Goal: Task Accomplishment & Management: Manage account settings

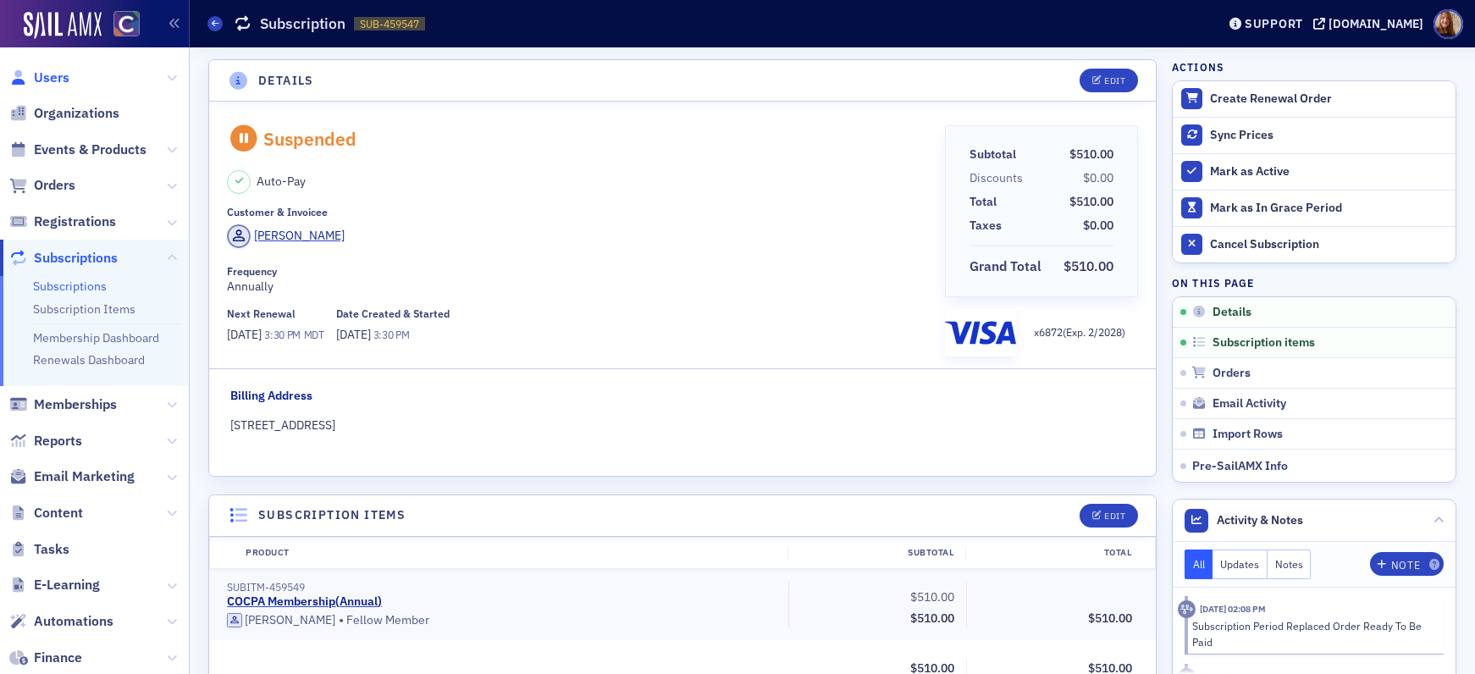
click at [49, 75] on span "Users" at bounding box center [52, 78] width 36 height 19
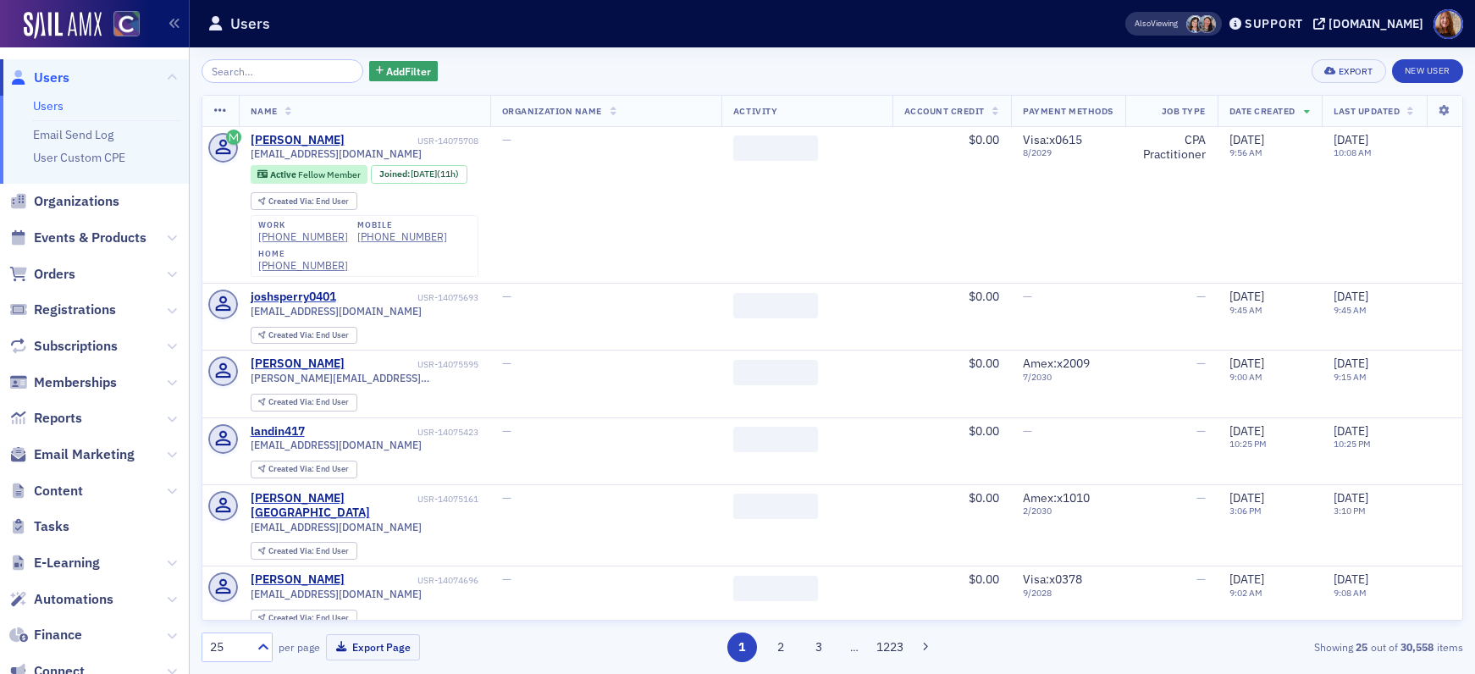
click at [254, 69] on input "search" at bounding box center [283, 71] width 162 height 24
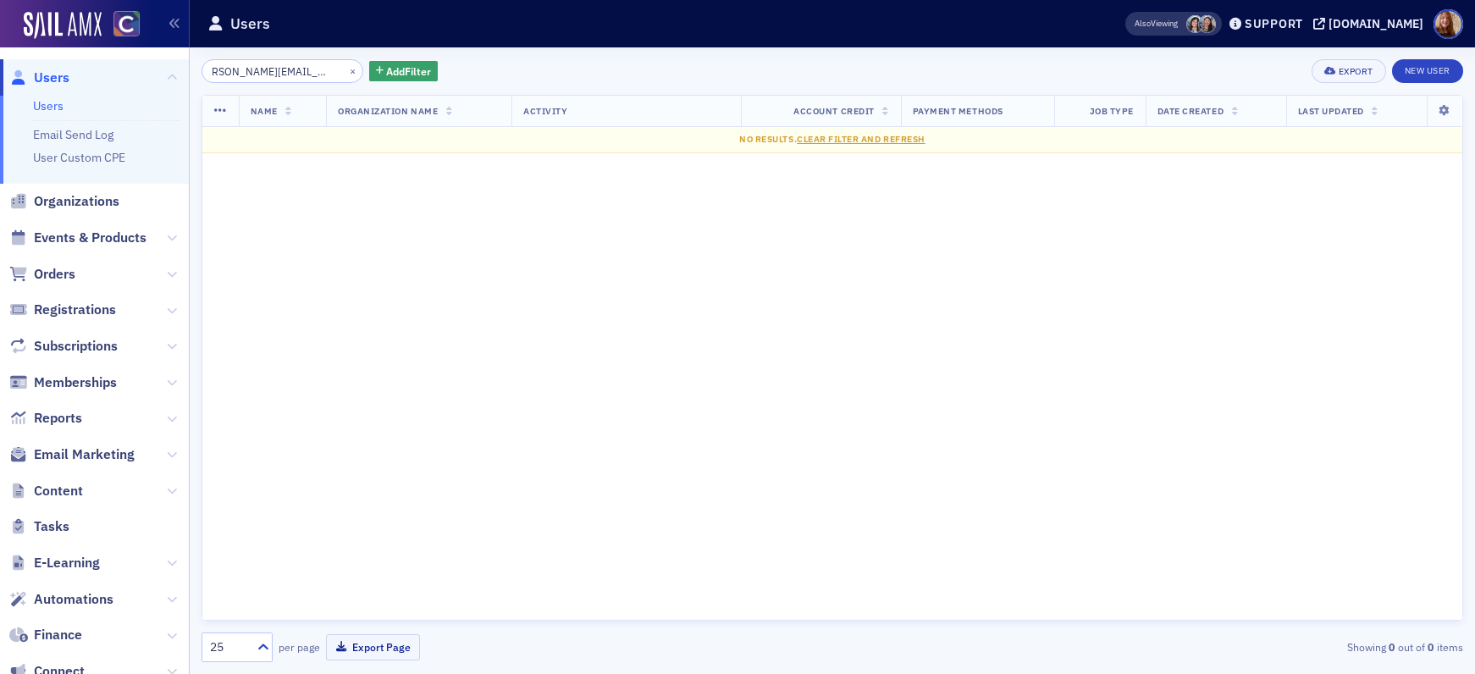
type input "[PERSON_NAME][EMAIL_ADDRESS][PERSON_NAME][DOMAIN_NAME]"
click at [346, 71] on button "×" at bounding box center [353, 70] width 15 height 15
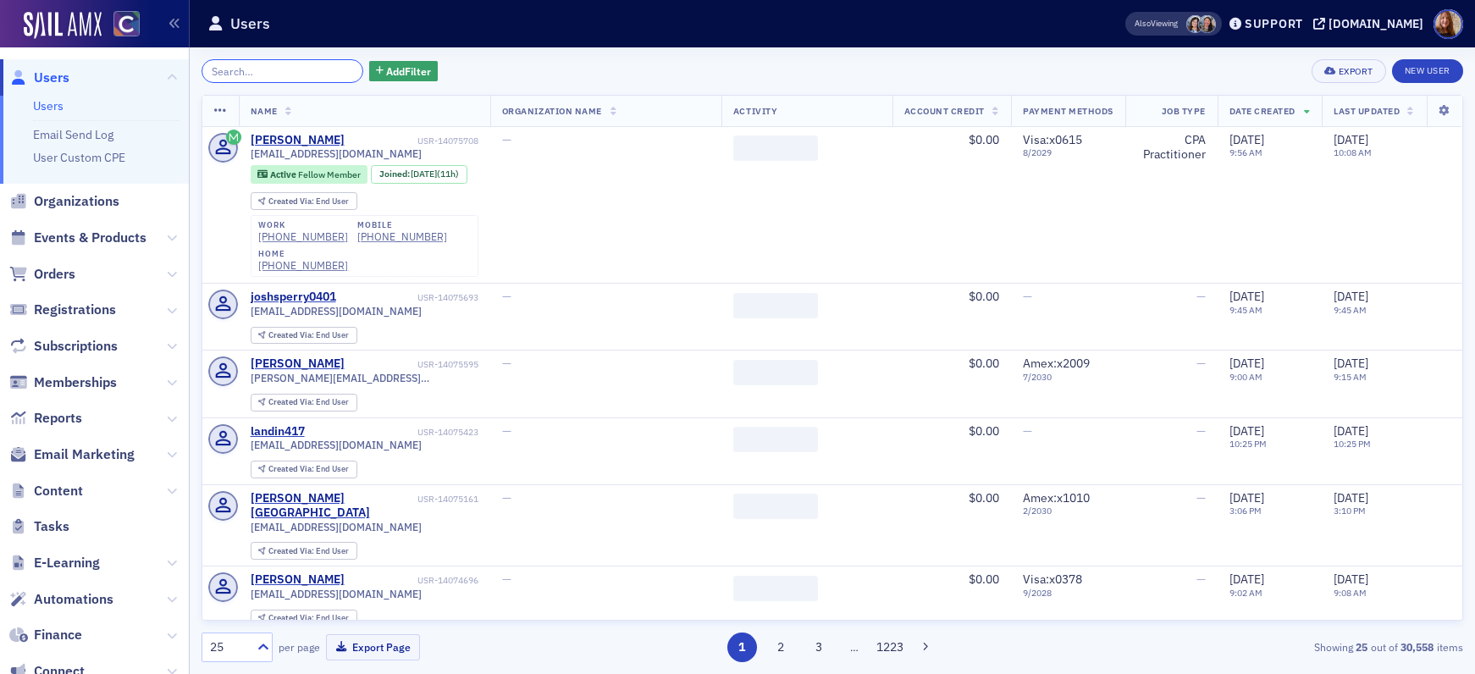
click at [285, 74] on input "search" at bounding box center [283, 71] width 162 height 24
paste input "[PERSON_NAME][EMAIL_ADDRESS][PERSON_NAME][DOMAIN_NAME]"
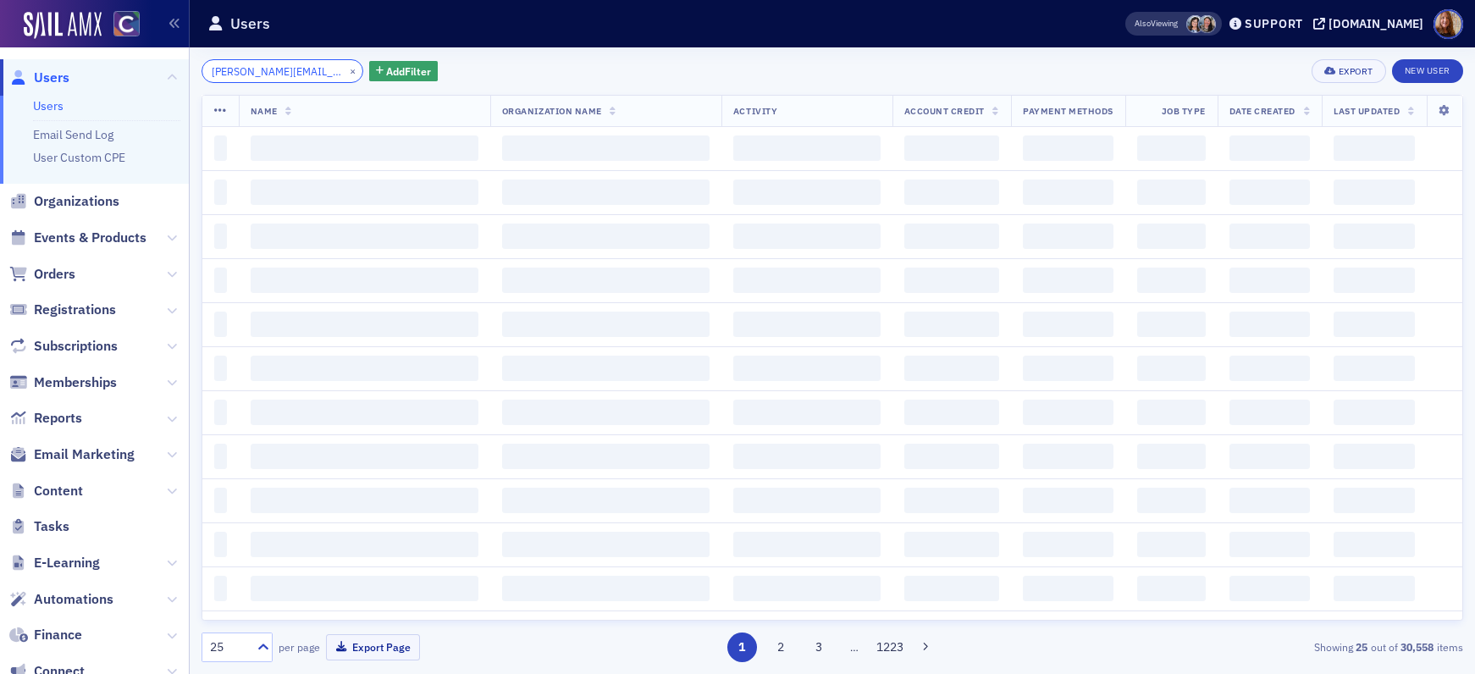
scroll to position [0, 2]
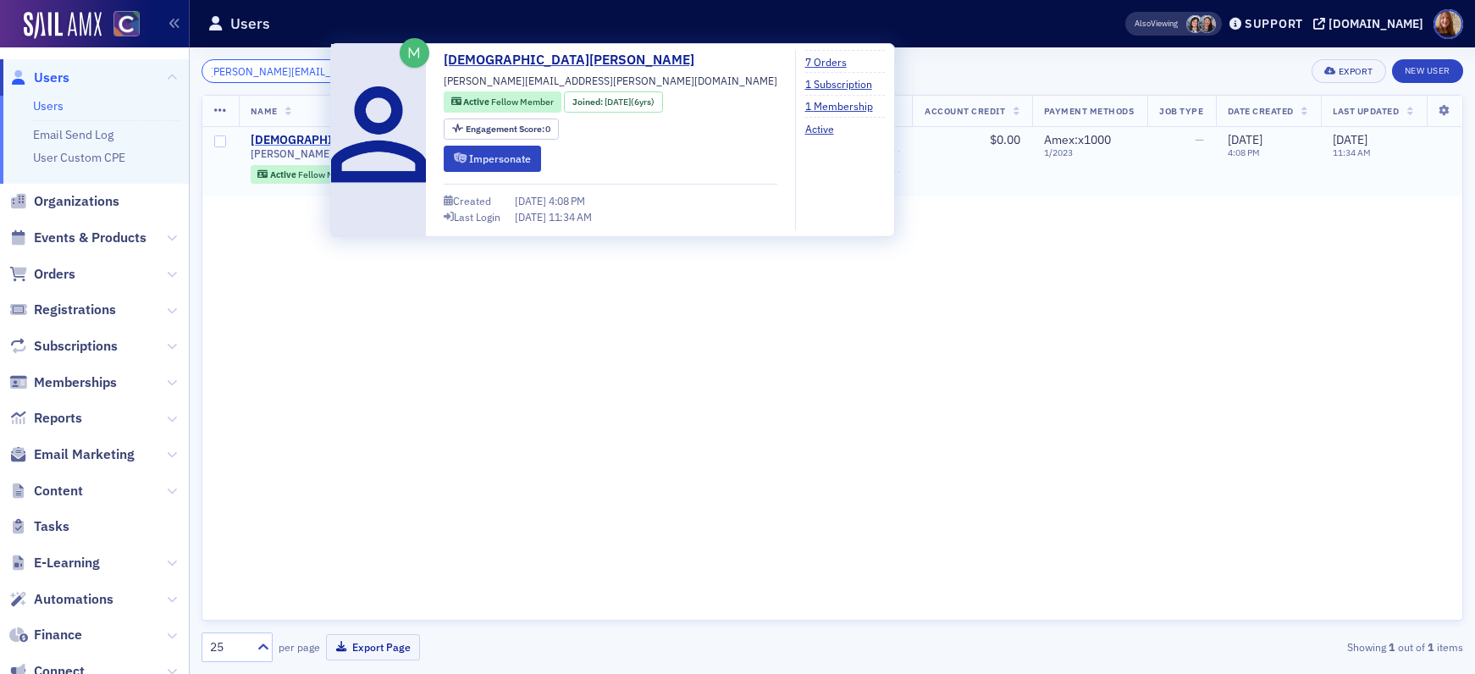
type input "[PERSON_NAME][EMAIL_ADDRESS][PERSON_NAME][DOMAIN_NAME]"
click at [305, 140] on div "[DEMOGRAPHIC_DATA][PERSON_NAME]" at bounding box center [362, 140] width 223 height 15
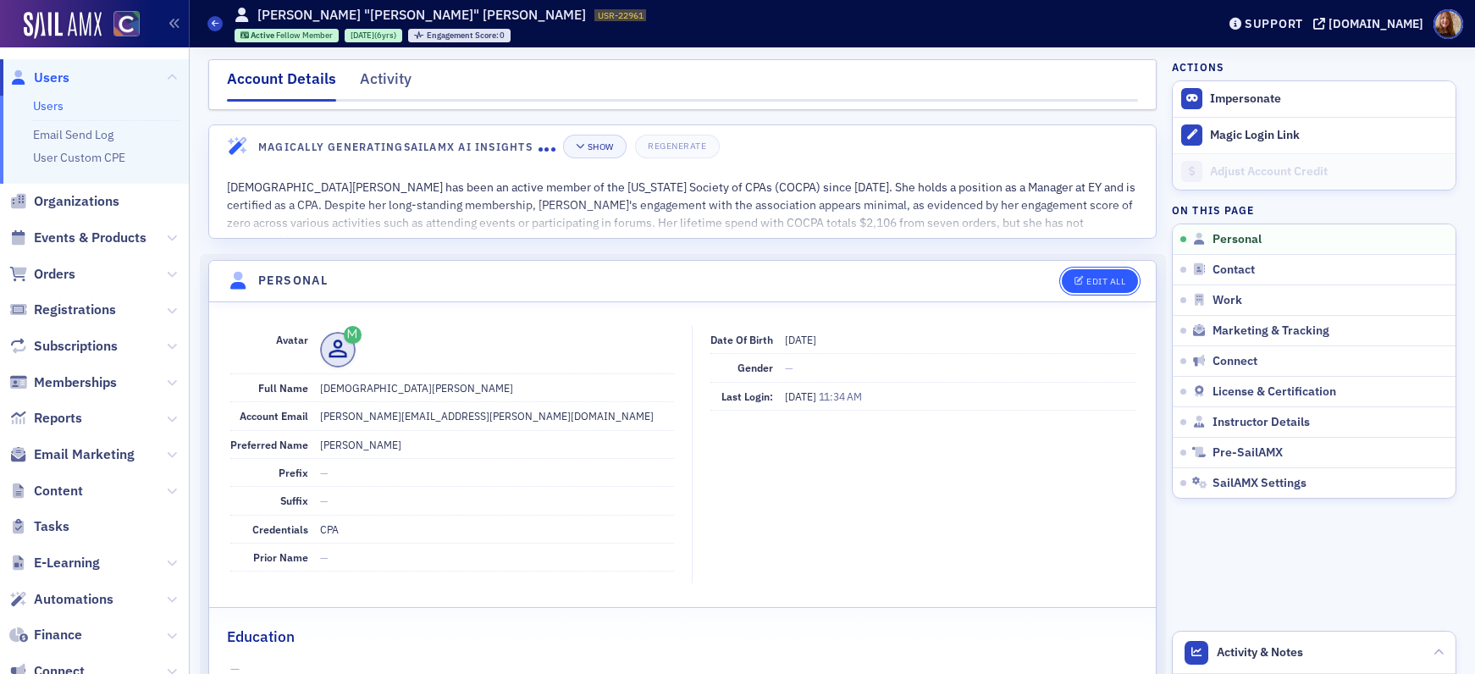
click at [1100, 282] on div "Edit All" at bounding box center [1106, 281] width 39 height 9
select select "US"
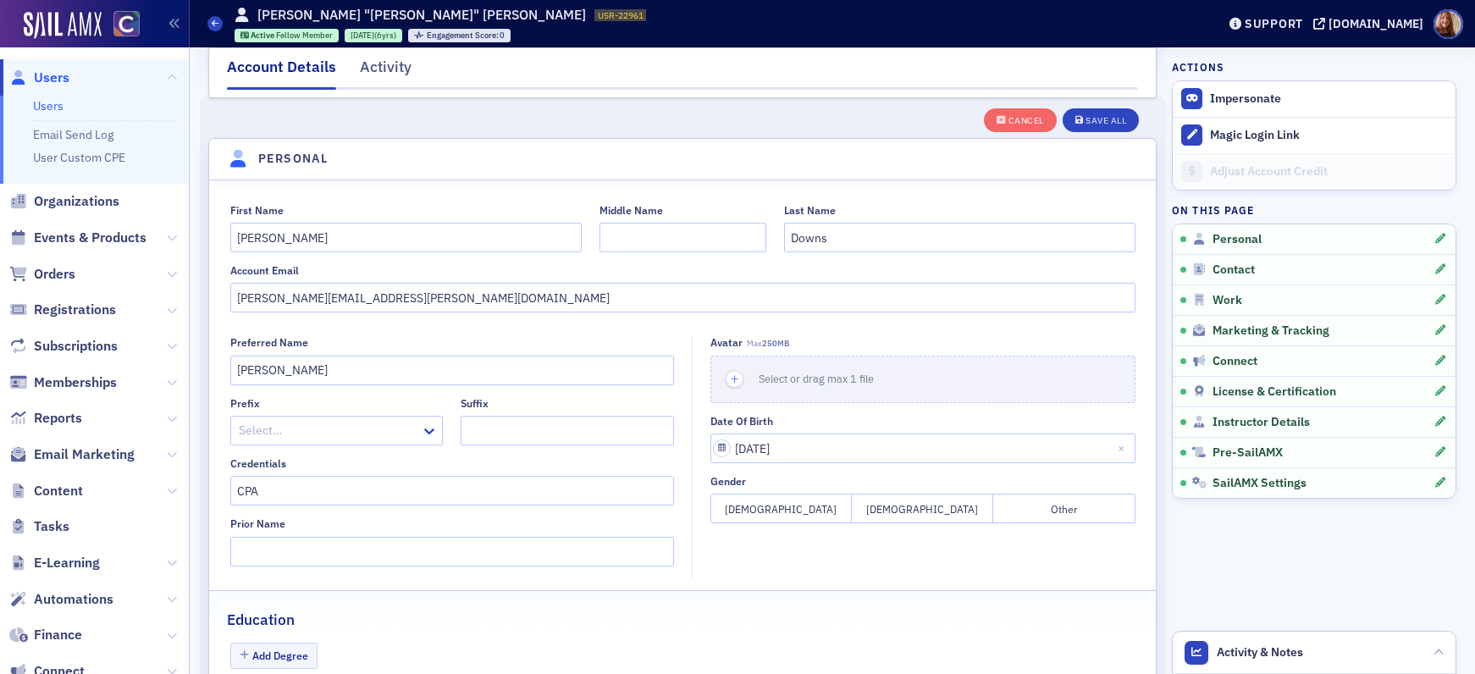
scroll to position [197, 0]
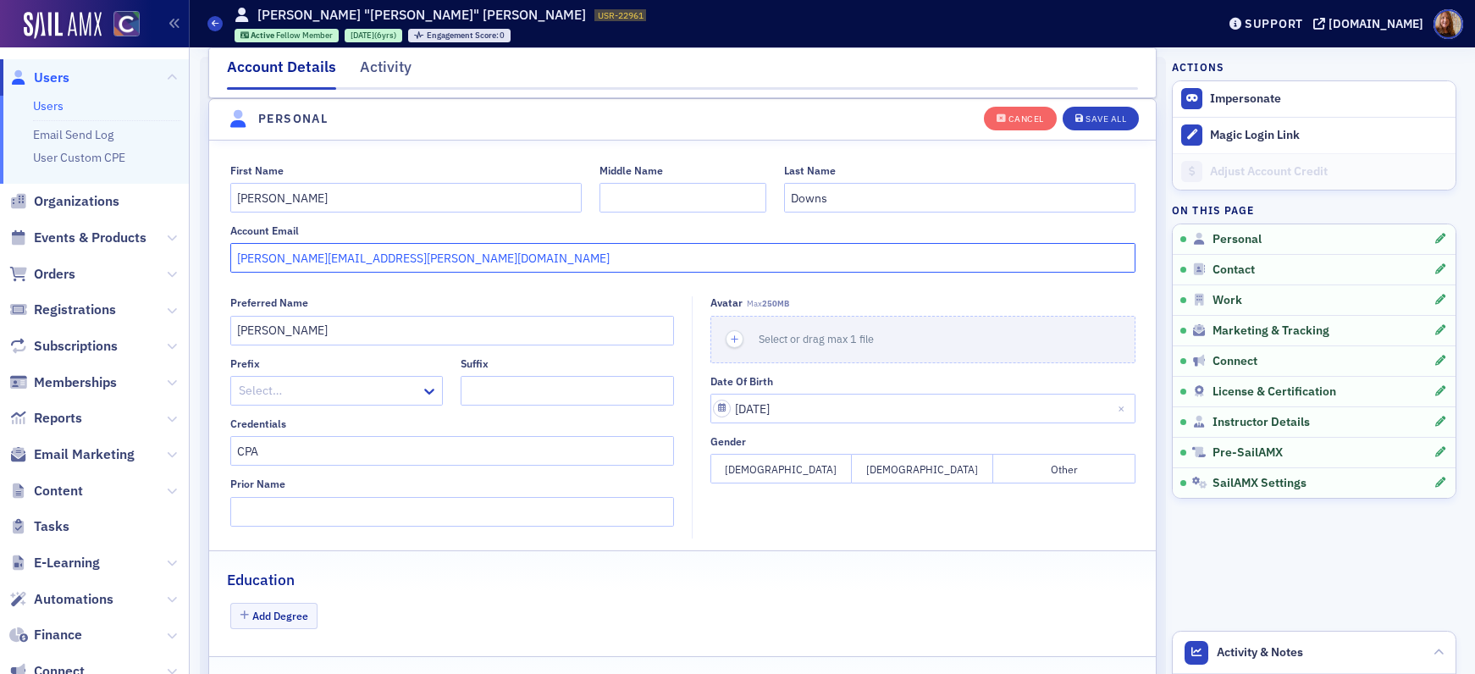
click at [412, 258] on input "[PERSON_NAME][EMAIL_ADDRESS][PERSON_NAME][DOMAIN_NAME]" at bounding box center [682, 258] width 905 height 30
paste input "[PERSON_NAME][EMAIL_ADDRESS][PERSON_NAME][DOMAIN_NAME]"
drag, startPoint x: 491, startPoint y: 261, endPoint x: 162, endPoint y: 258, distance: 329.4
click at [161, 258] on div "Users Users Email Send Log User Custom CPE Organizations Events & Products Orde…" at bounding box center [737, 337] width 1475 height 674
click at [324, 271] on input "[PERSON_NAME][EMAIL_ADDRESS][PERSON_NAME][DOMAIN_NAME] [PERSON_NAME][DOMAIN_NAM…" at bounding box center [682, 258] width 905 height 30
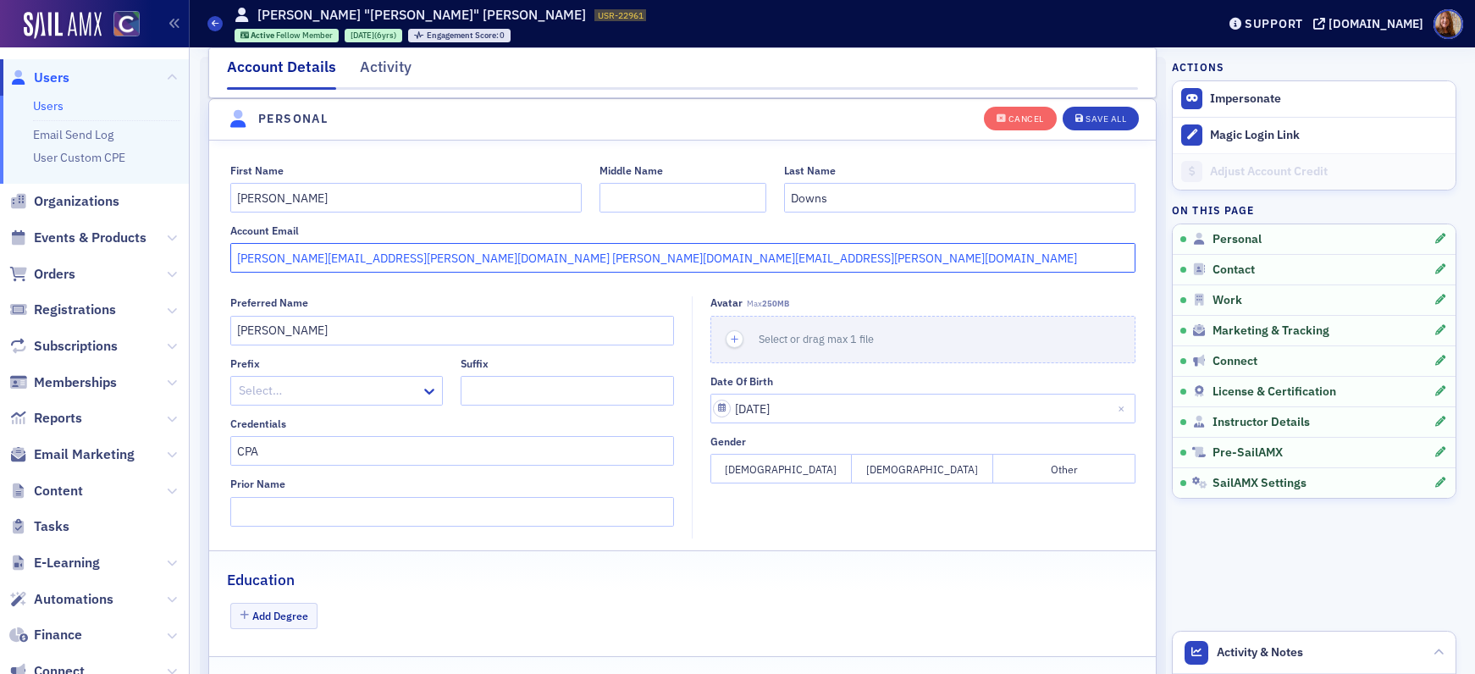
drag, startPoint x: 358, startPoint y: 258, endPoint x: 163, endPoint y: 258, distance: 195.6
click at [163, 258] on div "Users Users Email Send Log User Custom CPE Organizations Events & Products Orde…" at bounding box center [737, 337] width 1475 height 674
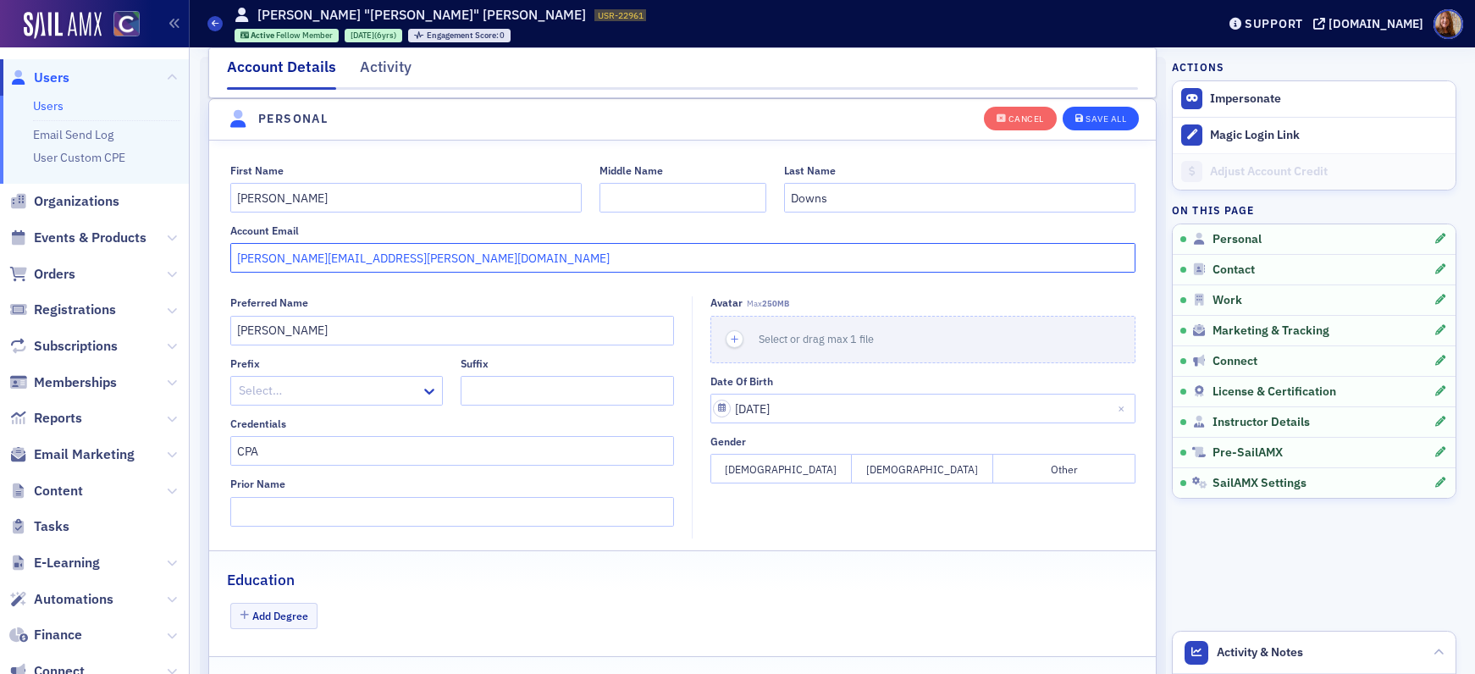
type input "[PERSON_NAME][EMAIL_ADDRESS][PERSON_NAME][DOMAIN_NAME]"
click at [1088, 124] on button "Save All" at bounding box center [1101, 118] width 76 height 24
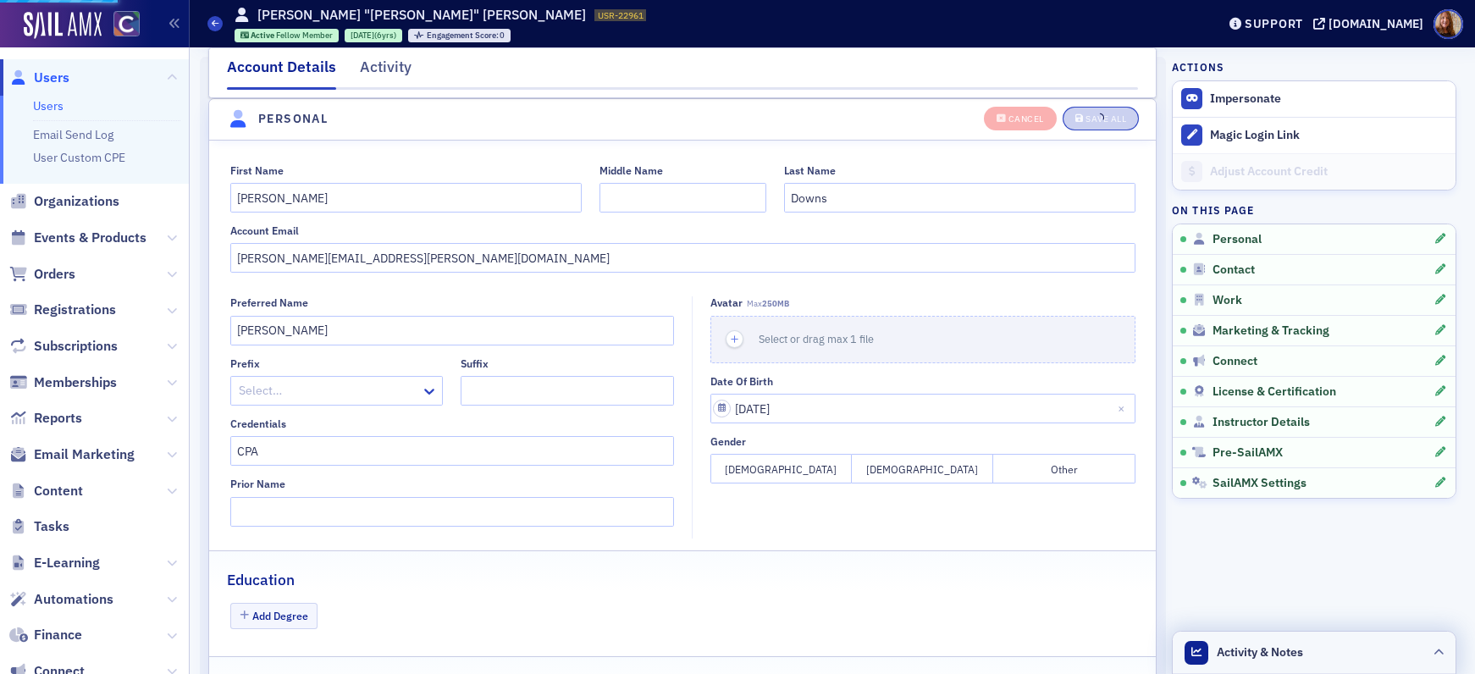
click at [1339, 663] on header "Activity & Notes" at bounding box center [1314, 653] width 283 height 42
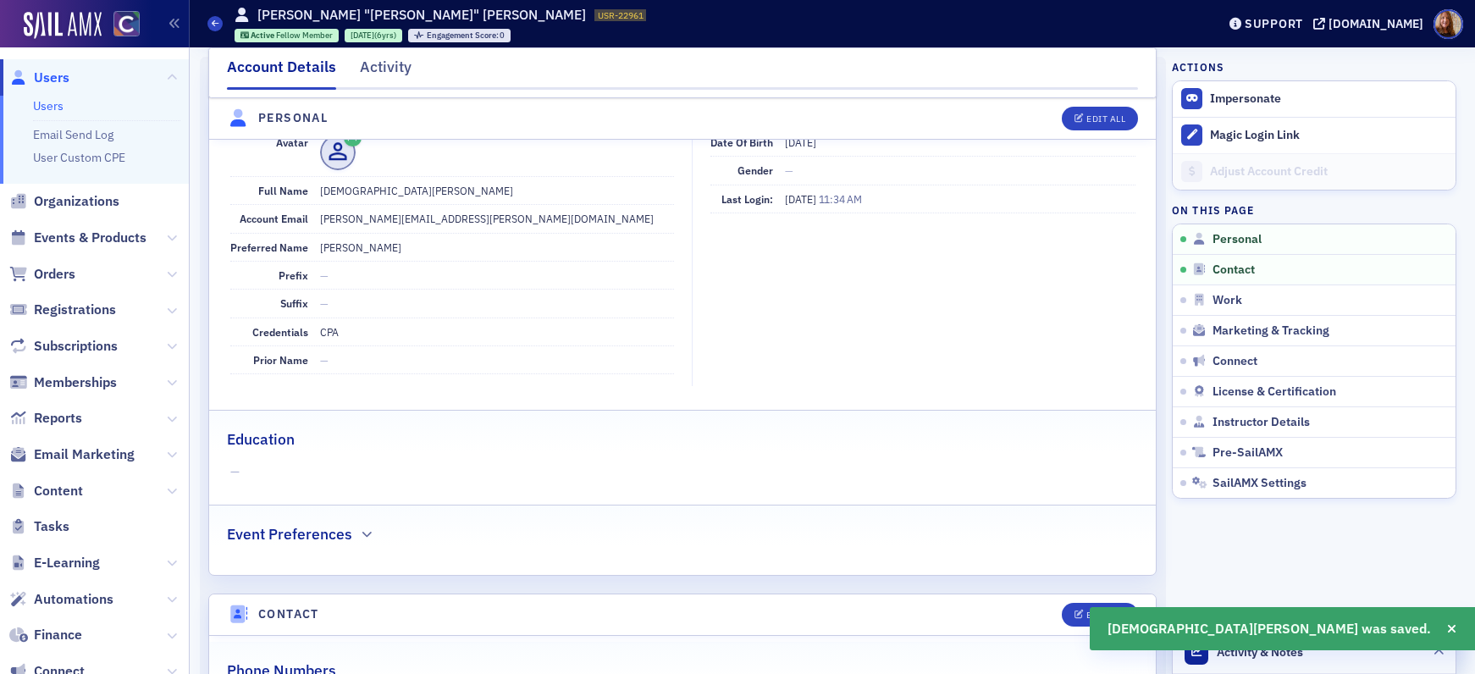
click at [1231, 655] on span "Activity & Notes" at bounding box center [1260, 653] width 86 height 18
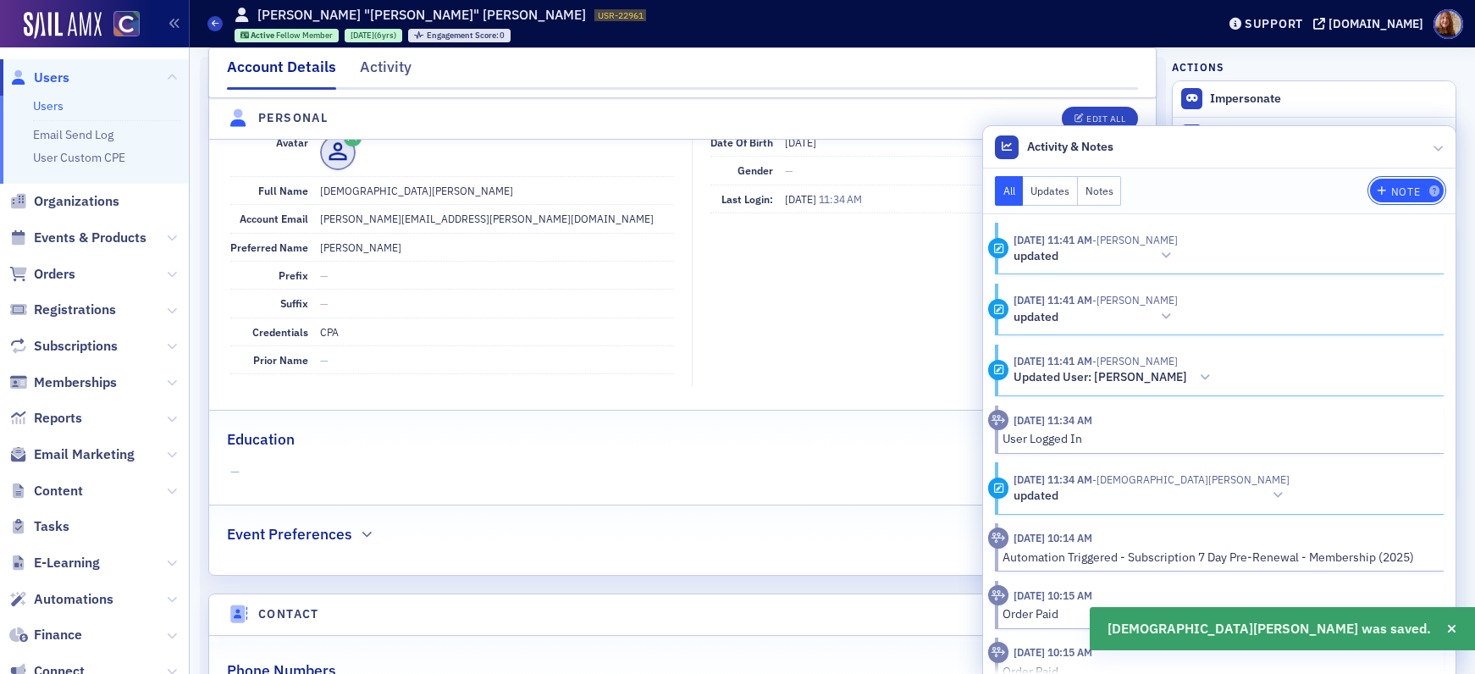
click at [1413, 193] on div "Note" at bounding box center [1405, 191] width 29 height 9
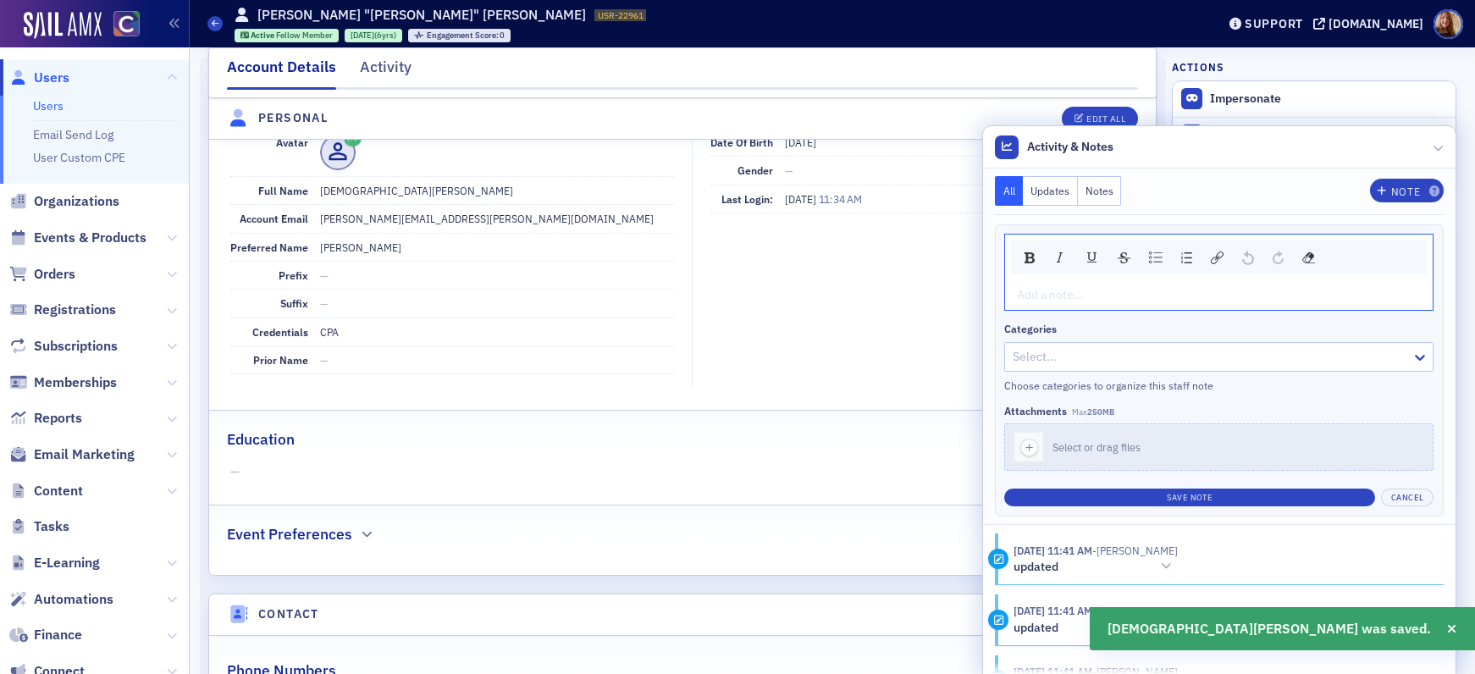
click at [1116, 298] on div "rdw-editor" at bounding box center [1219, 295] width 403 height 18
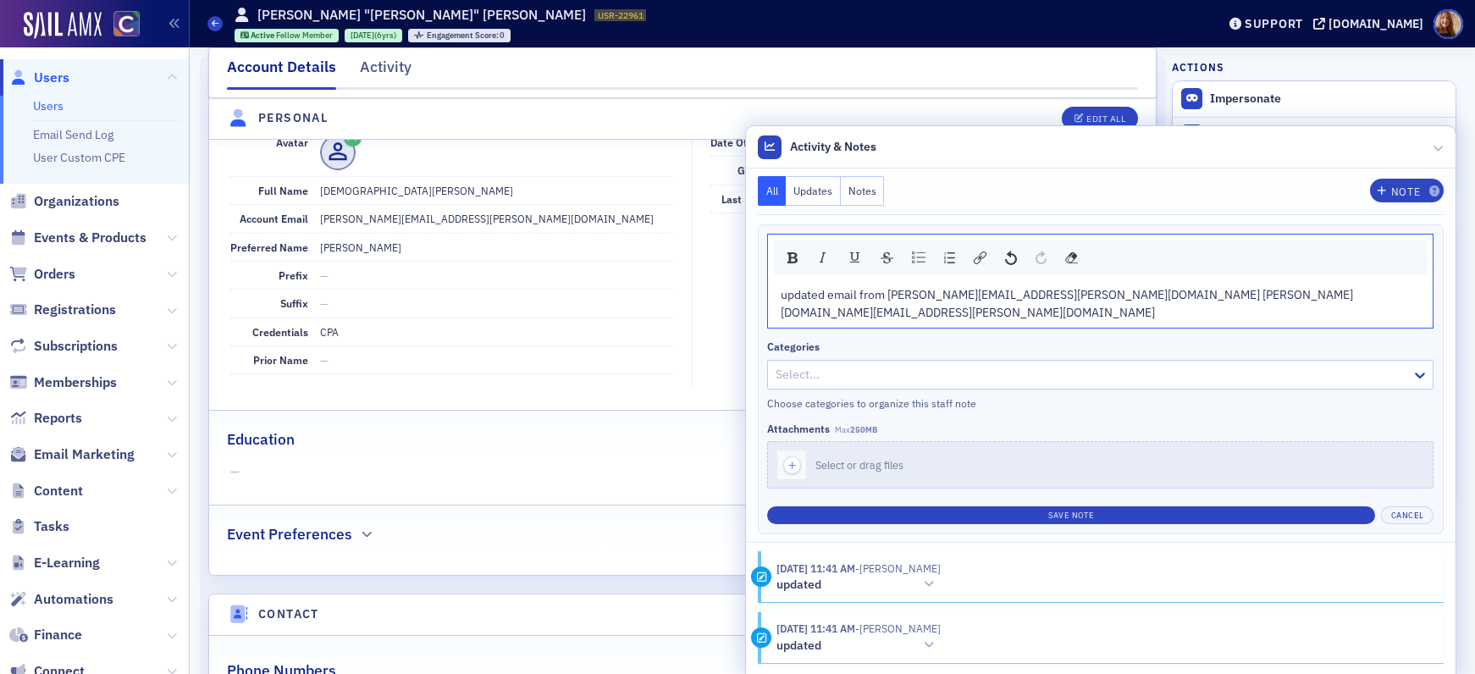
click at [1247, 298] on span "updated email from [PERSON_NAME][EMAIL_ADDRESS][PERSON_NAME][DOMAIN_NAME] [PERS…" at bounding box center [1067, 303] width 572 height 33
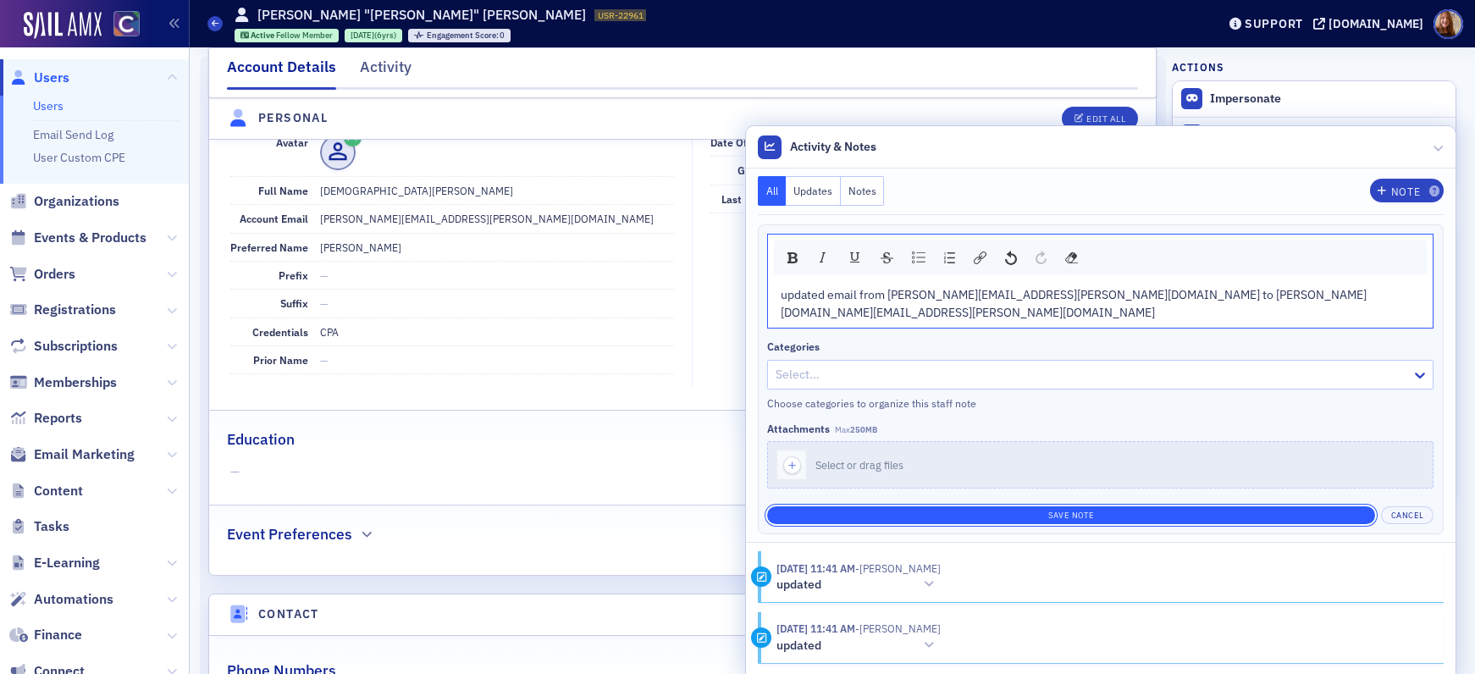
click at [1259, 506] on button "Save Note" at bounding box center [1071, 515] width 608 height 18
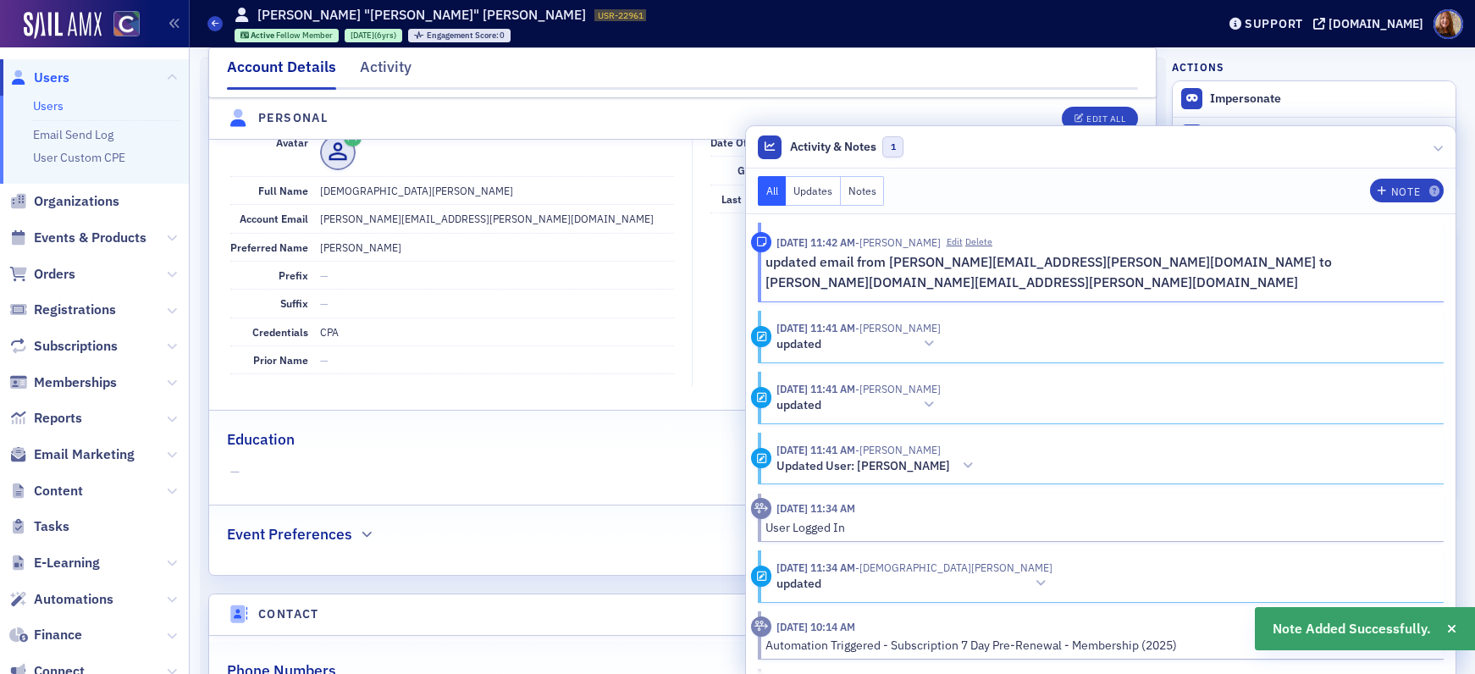
click at [1340, 152] on header "Activity & Notes 1" at bounding box center [1101, 147] width 710 height 42
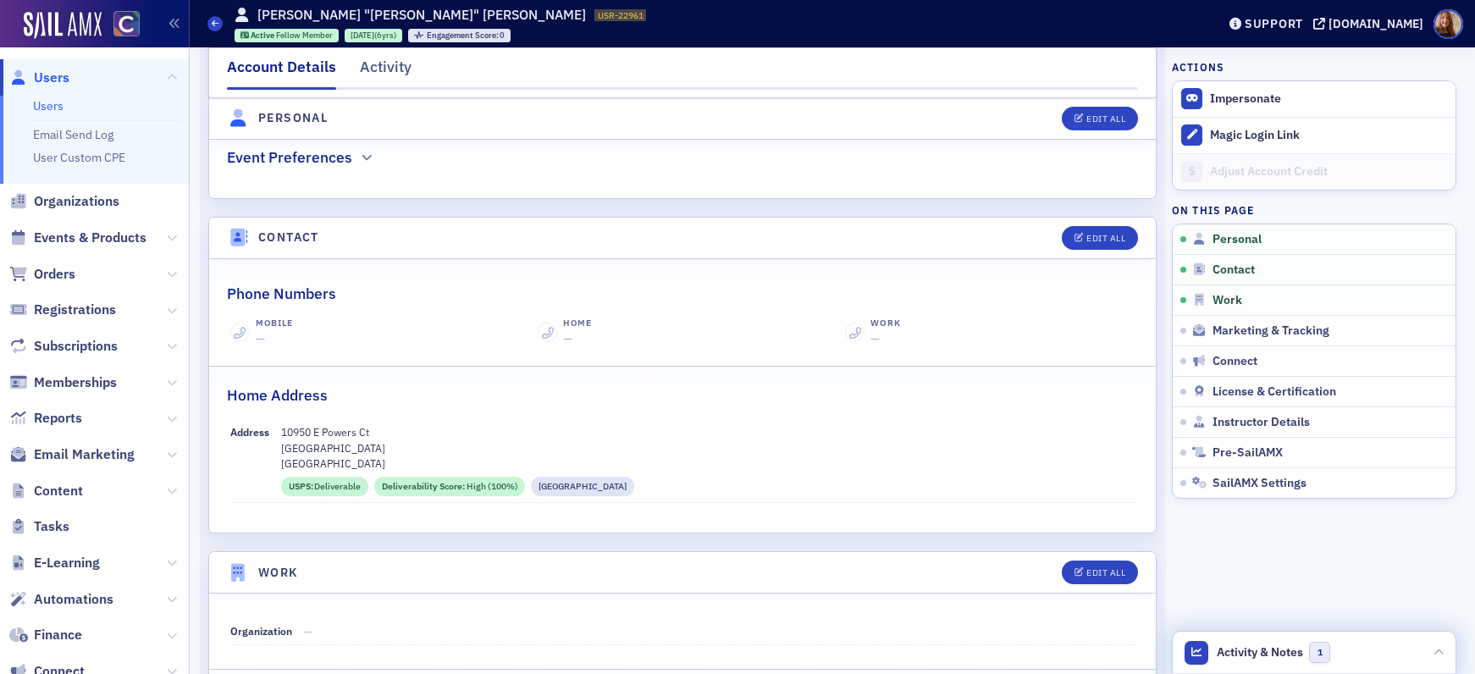
scroll to position [824, 0]
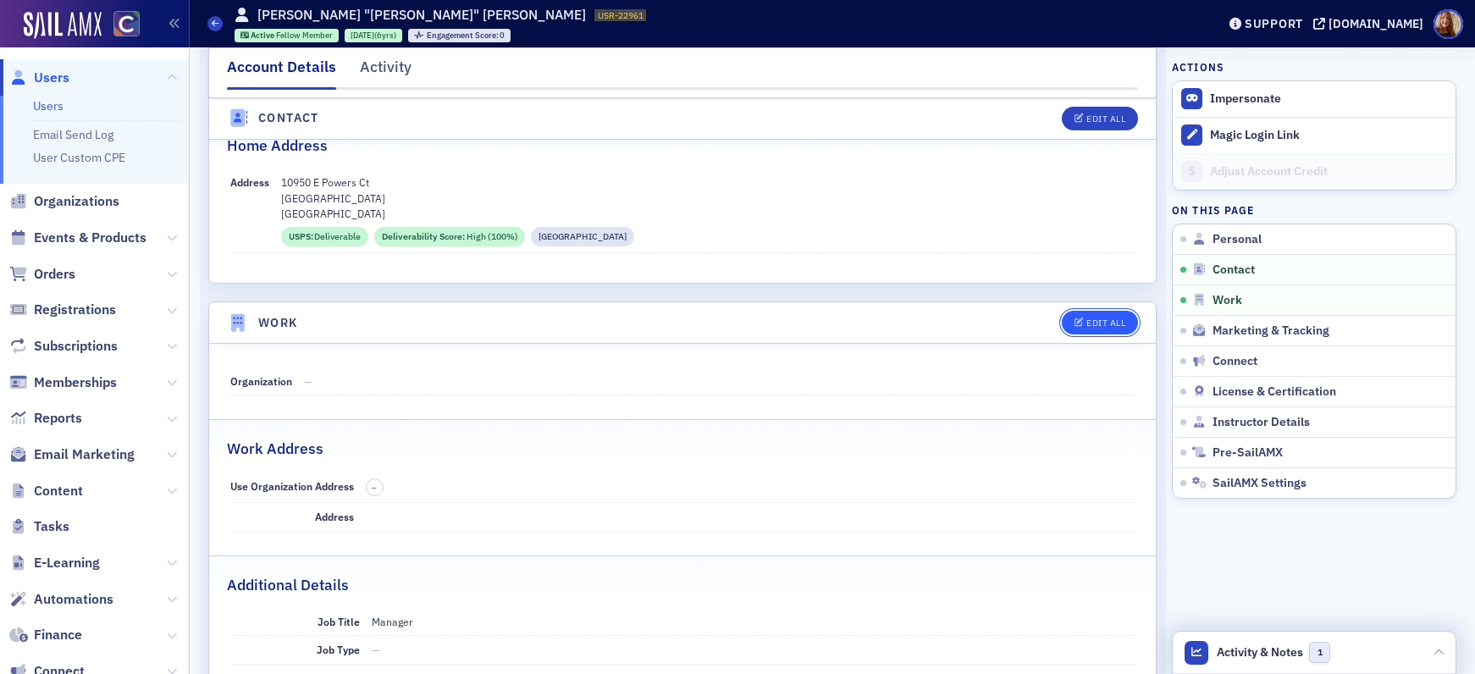
click at [1100, 324] on div "Edit All" at bounding box center [1106, 322] width 39 height 9
select select "US"
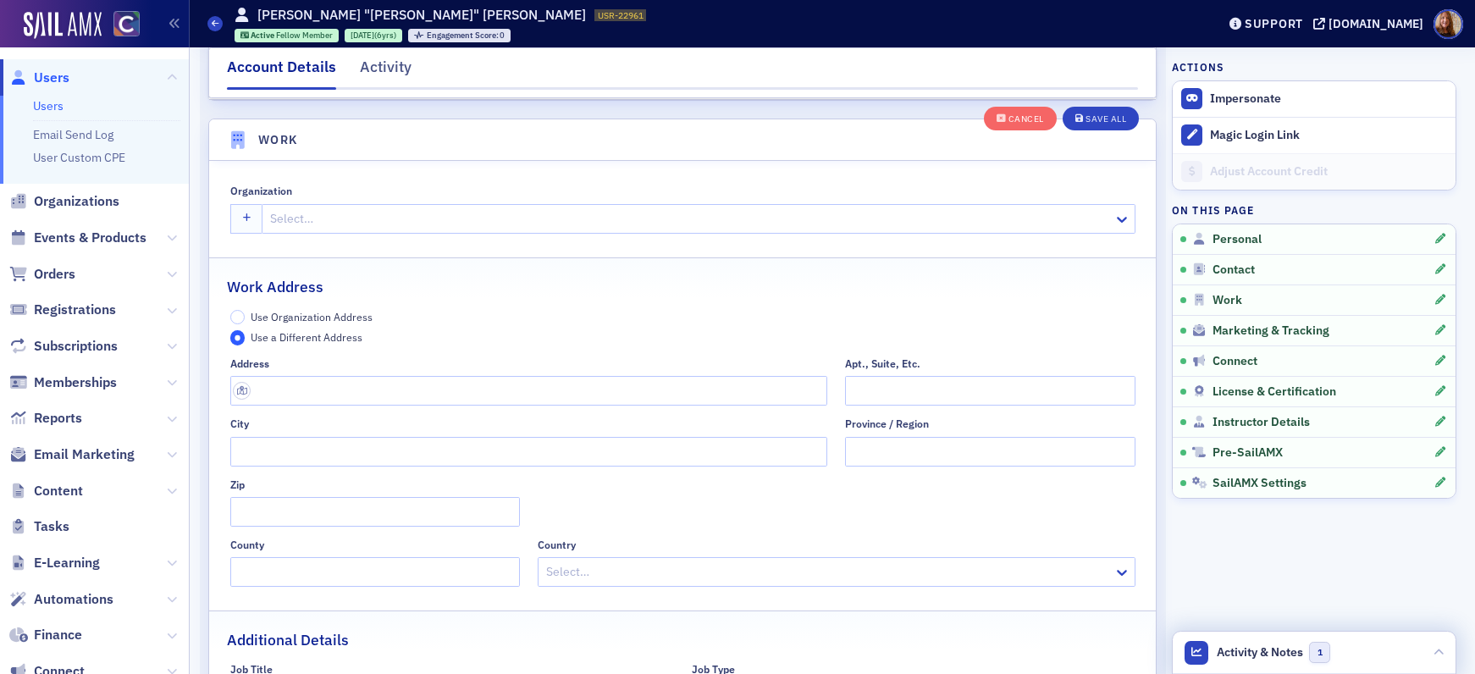
scroll to position [1374, 0]
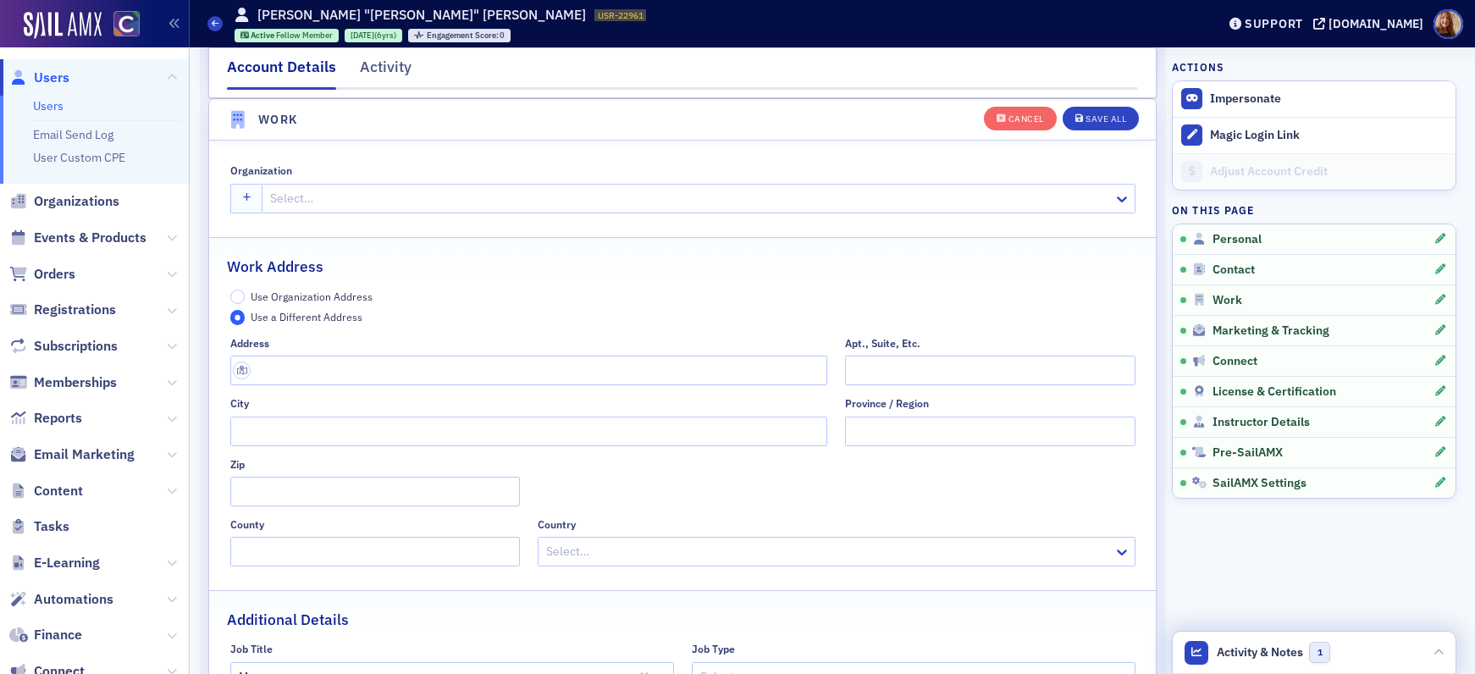
click at [371, 297] on div "Use Organization Address Use a Different Address" at bounding box center [682, 308] width 905 height 36
click at [316, 297] on span "Use Organization Address" at bounding box center [312, 297] width 122 height 14
click at [246, 297] on input "Use Organization Address" at bounding box center [237, 297] width 15 height 15
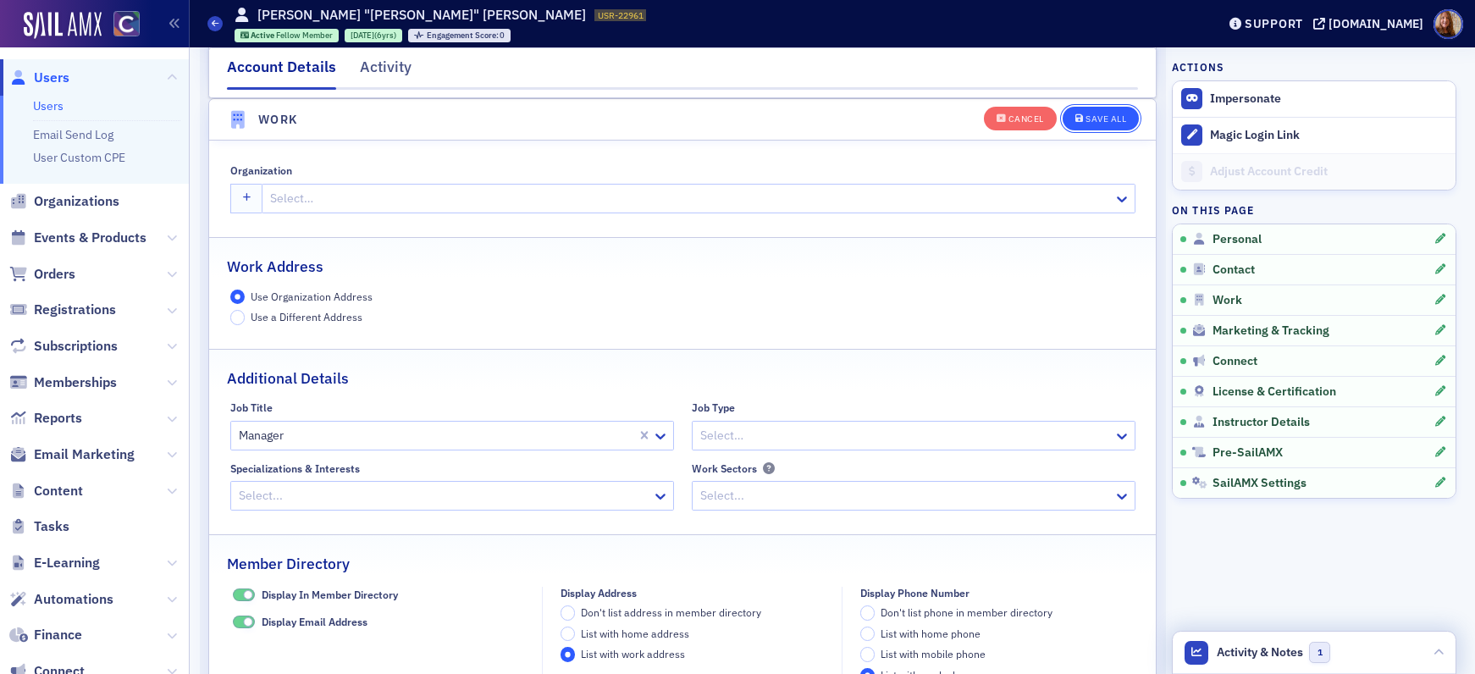
click at [1089, 119] on div "Save All" at bounding box center [1106, 118] width 41 height 9
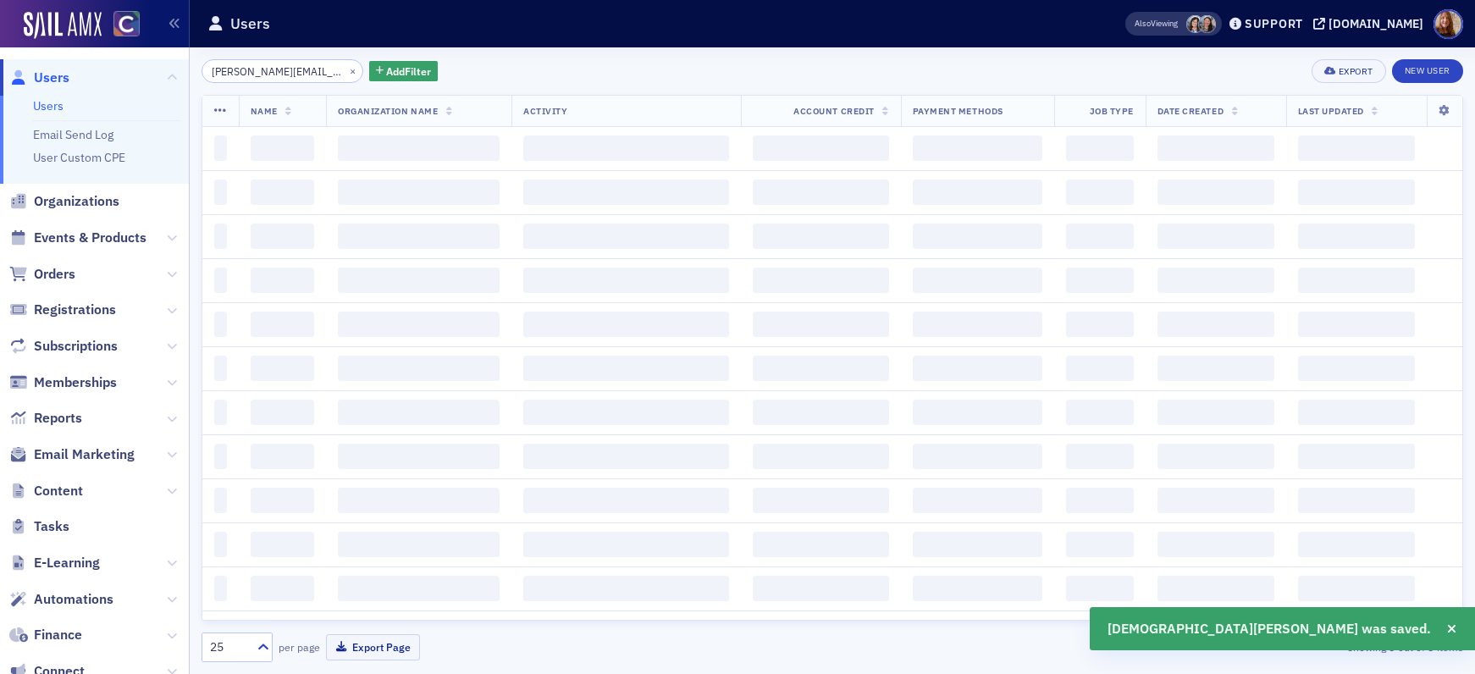
scroll to position [0, 2]
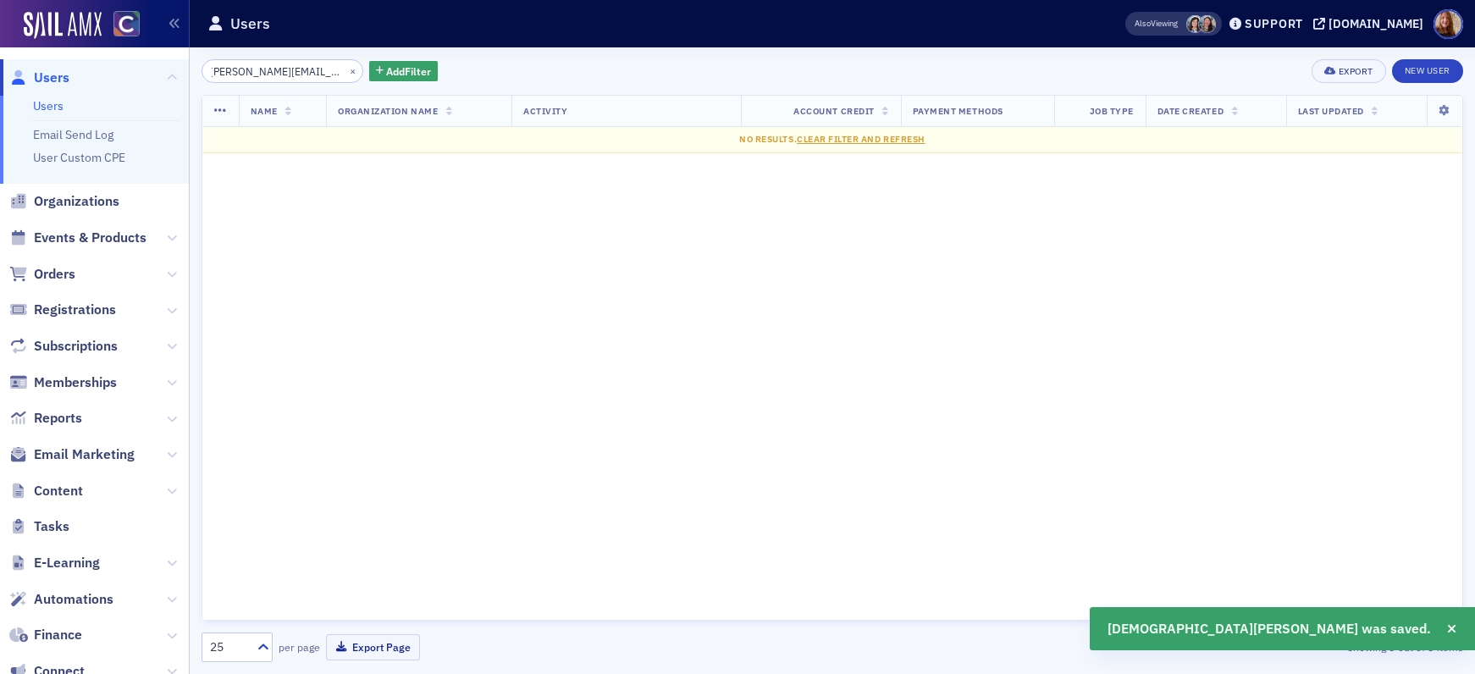
click at [270, 73] on input "[PERSON_NAME][EMAIL_ADDRESS][PERSON_NAME][DOMAIN_NAME]" at bounding box center [283, 71] width 162 height 24
drag, startPoint x: 279, startPoint y: 69, endPoint x: 366, endPoint y: 94, distance: 90.9
click at [366, 94] on div "[PERSON_NAME][EMAIL_ADDRESS][PERSON_NAME][DOMAIN_NAME] × Add Filter Export New …" at bounding box center [833, 360] width 1262 height 603
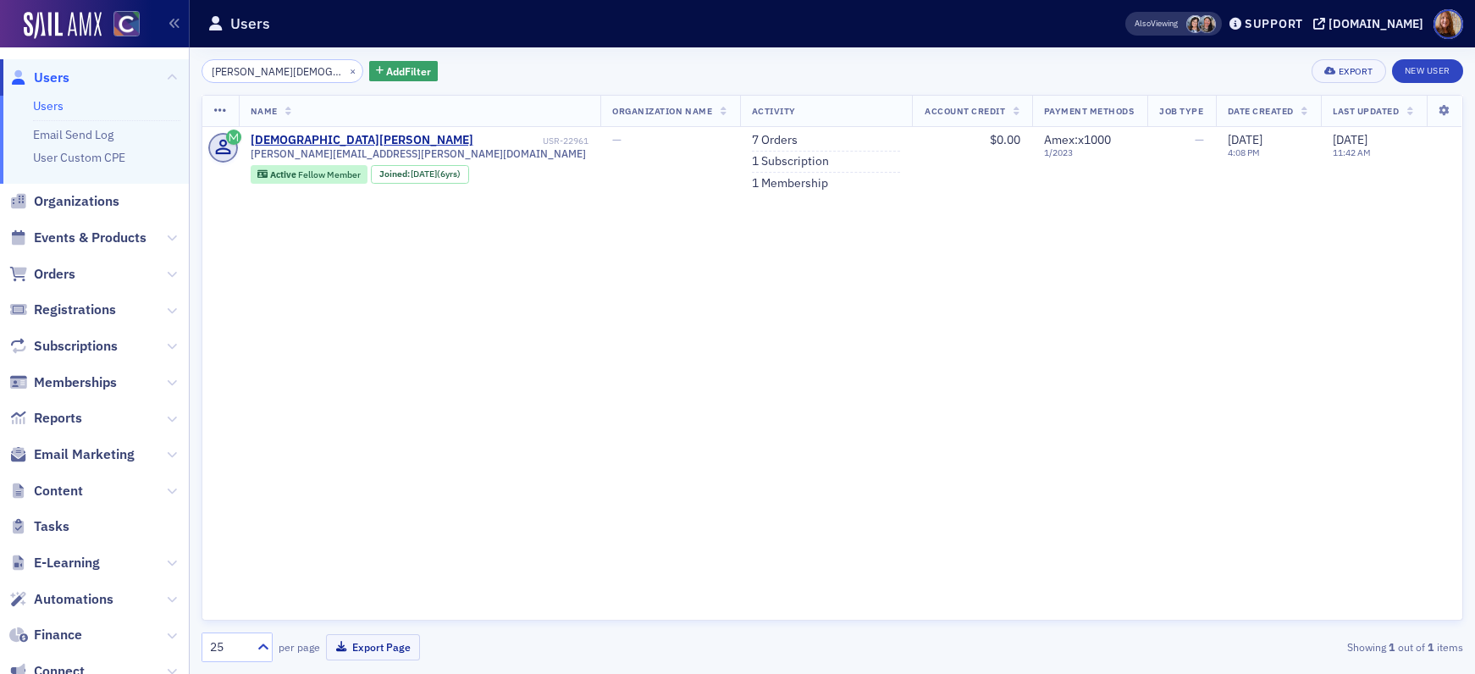
type input "[PERSON_NAME][DEMOGRAPHIC_DATA]Burwel"
click at [752, 138] on link "7 Orders" at bounding box center [775, 140] width 46 height 15
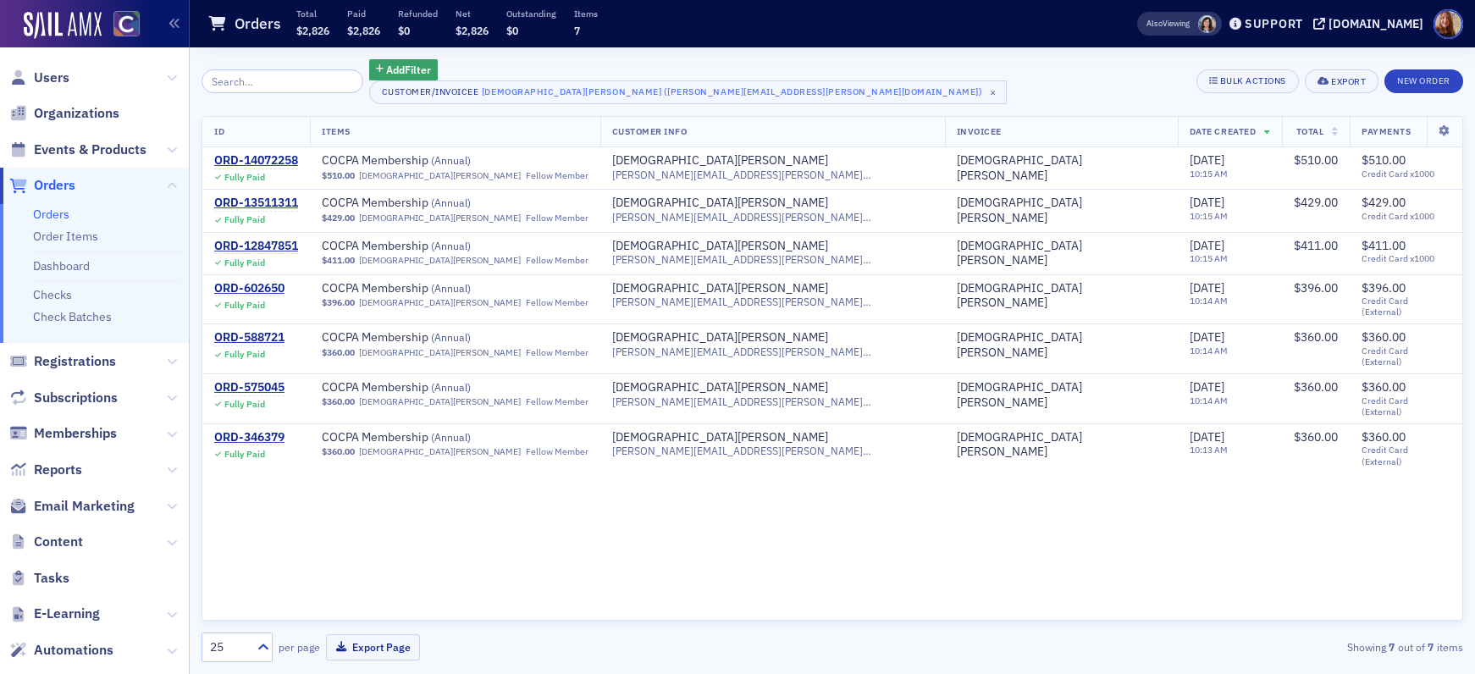
click at [1076, 80] on div "Add Filter Customer/Invoicee [PERSON_NAME] ([PERSON_NAME][EMAIL_ADDRESS][PERSON…" at bounding box center [833, 81] width 1262 height 45
click at [54, 75] on span "Users" at bounding box center [52, 78] width 36 height 19
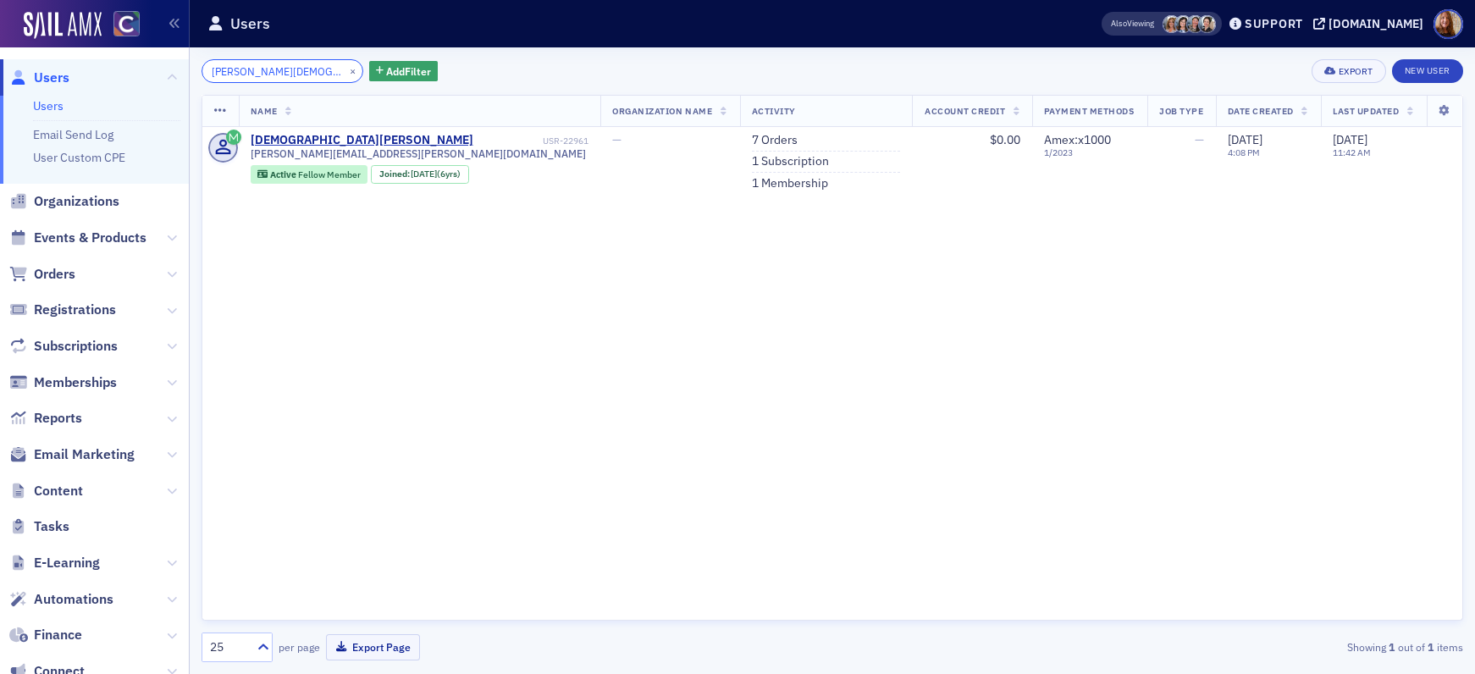
click at [256, 71] on input "[PERSON_NAME][DEMOGRAPHIC_DATA]Burwel" at bounding box center [283, 71] width 162 height 24
click at [256, 70] on input "[PERSON_NAME][DEMOGRAPHIC_DATA]Burwel" at bounding box center [283, 71] width 162 height 24
paste input "[EMAIL_ADDRESS][DOMAIN_NAME]"
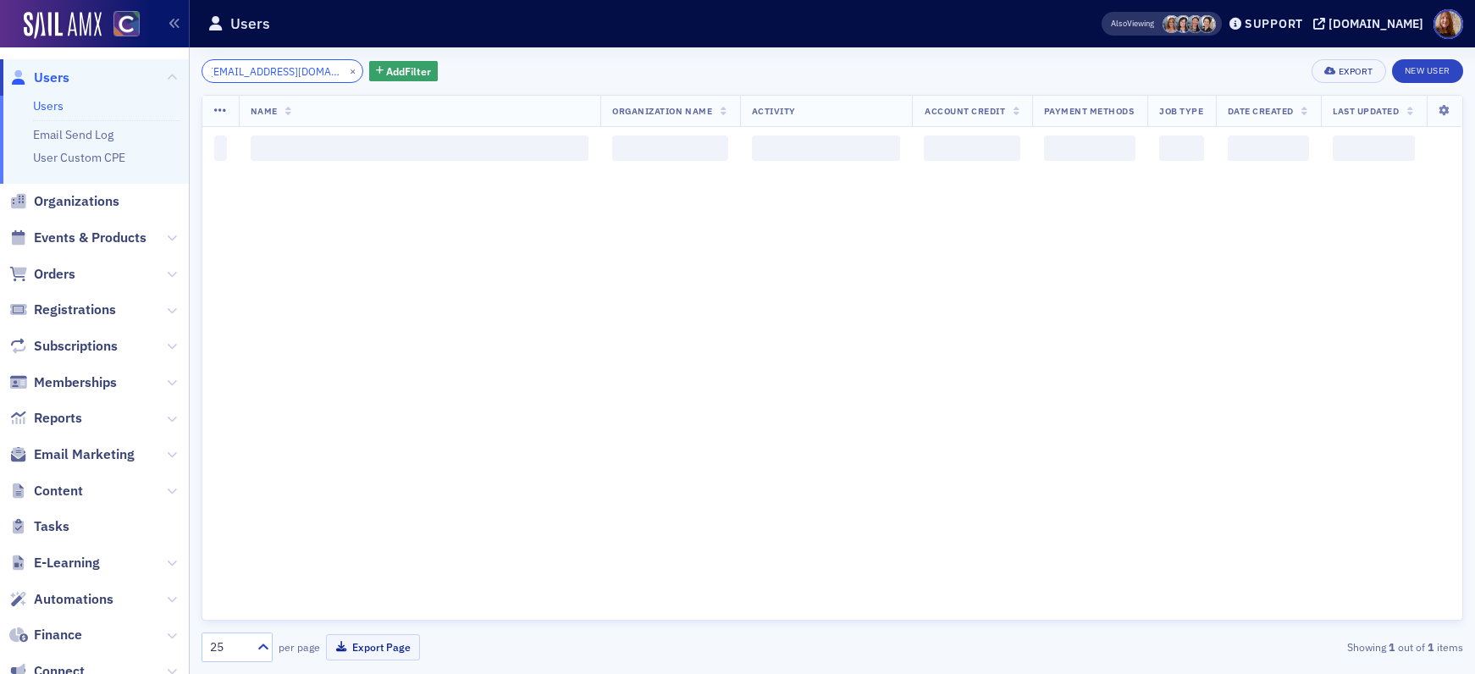
type input "[EMAIL_ADDRESS][DOMAIN_NAME]"
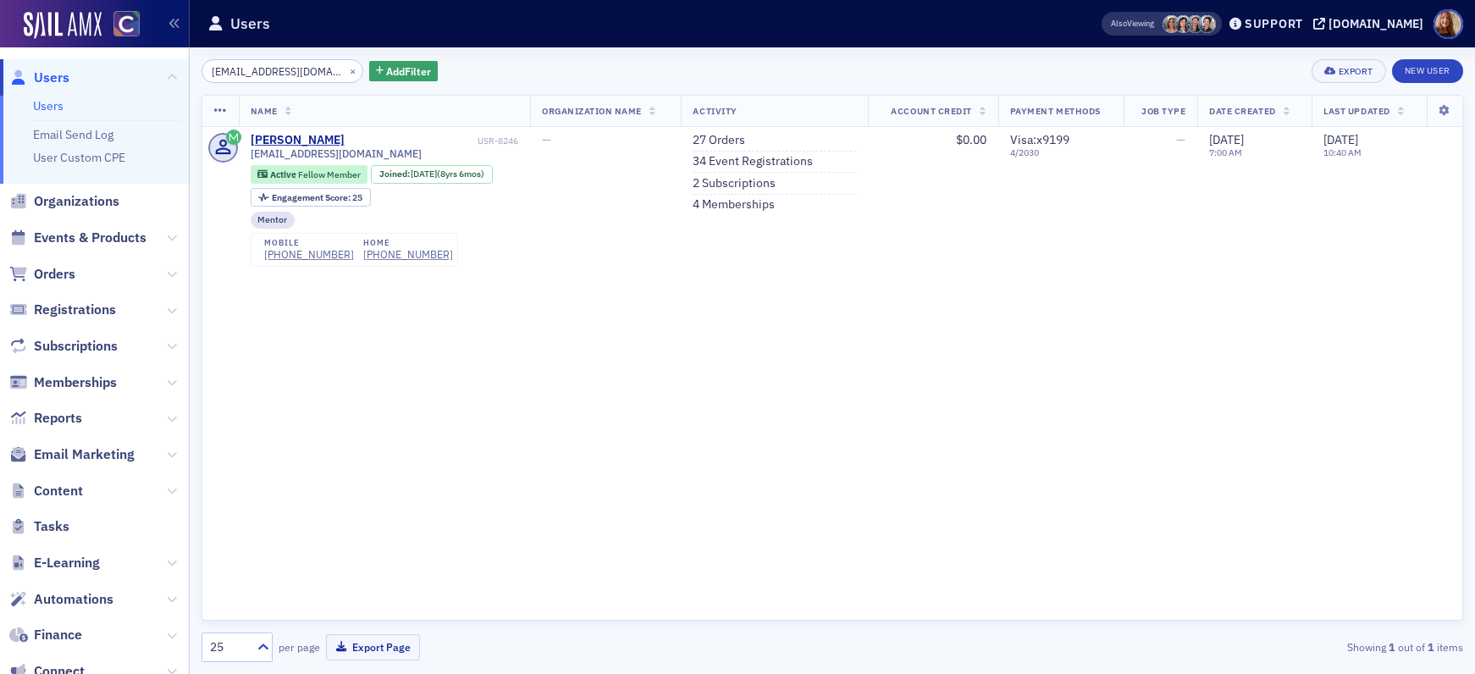
click at [641, 65] on div "[EMAIL_ADDRESS][DOMAIN_NAME] × Add Filter Export New User" at bounding box center [833, 71] width 1262 height 24
click at [741, 180] on link "2 Subscriptions" at bounding box center [734, 183] width 83 height 15
